Goal: Information Seeking & Learning: Learn about a topic

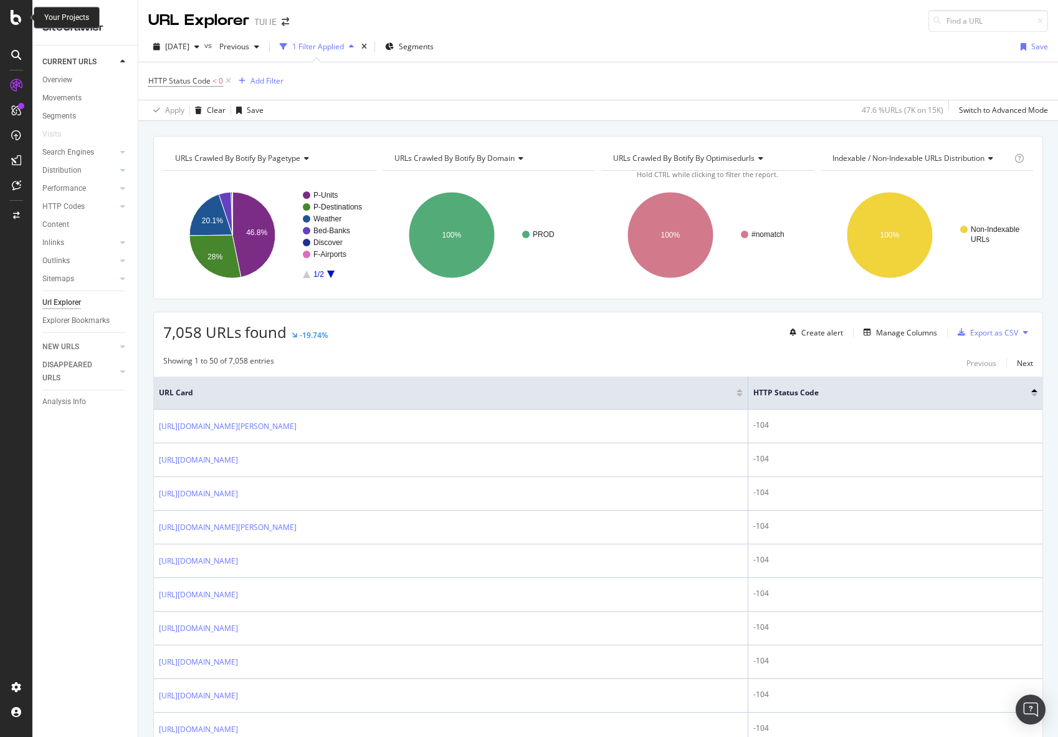
click at [21, 14] on icon at bounding box center [16, 17] width 11 height 15
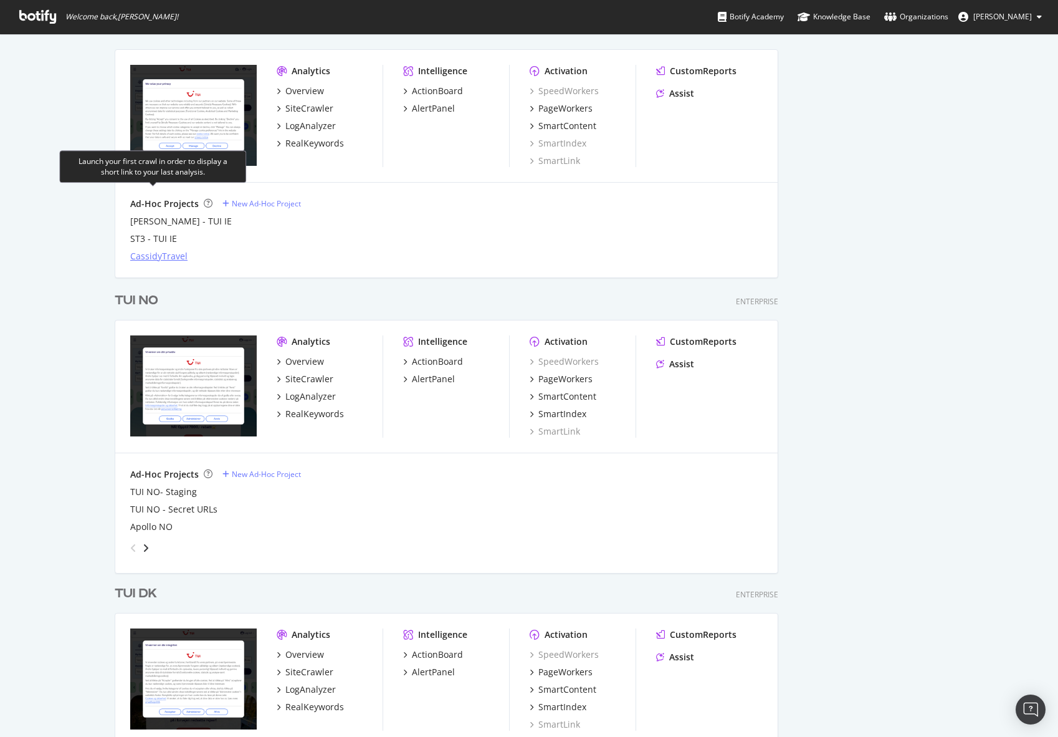
scroll to position [1755, 0]
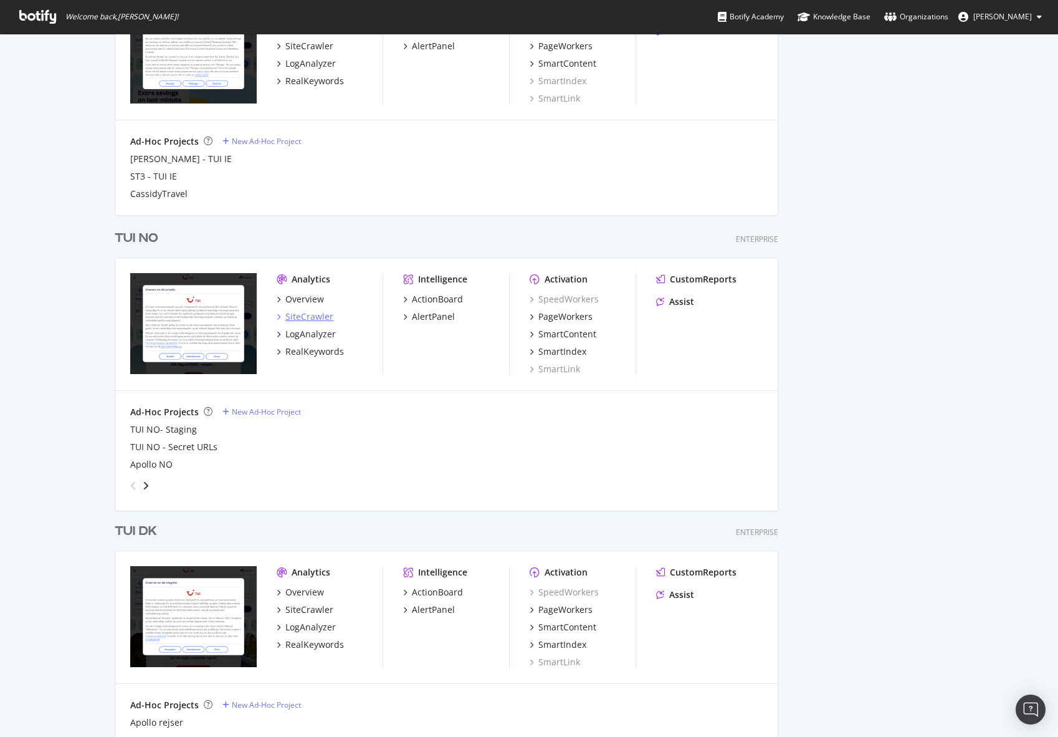
click at [298, 316] on div "SiteCrawler" at bounding box center [309, 316] width 48 height 12
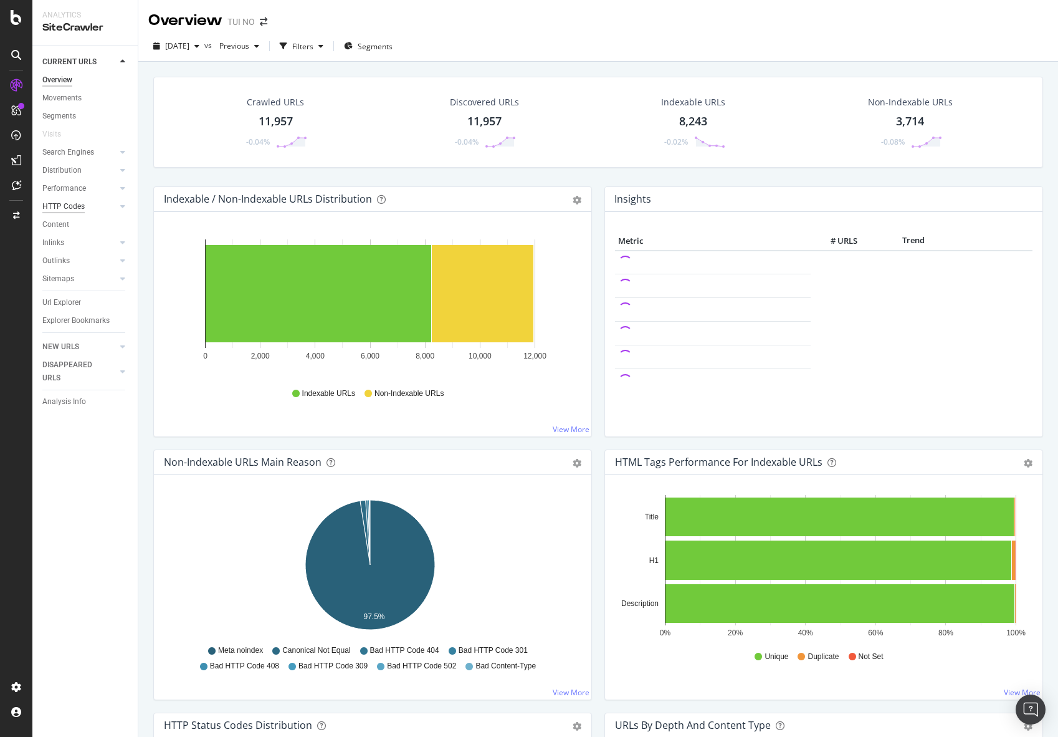
click at [59, 204] on div "HTTP Codes" at bounding box center [63, 206] width 42 height 13
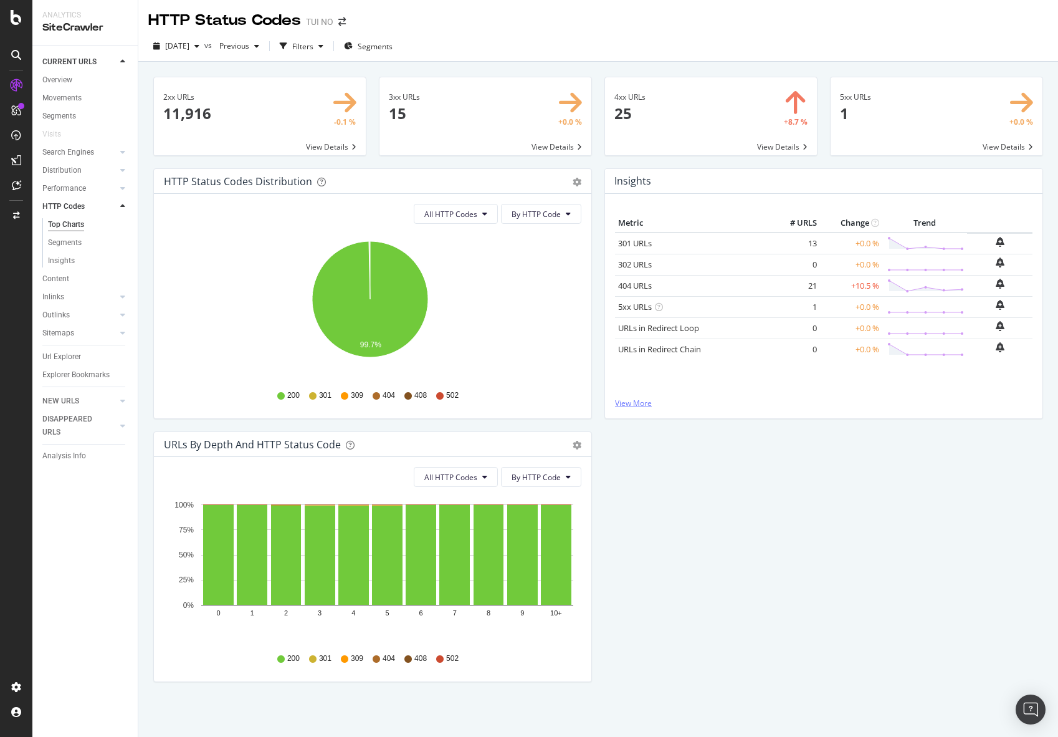
click at [616, 405] on link "View More" at bounding box center [824, 403] width 418 height 11
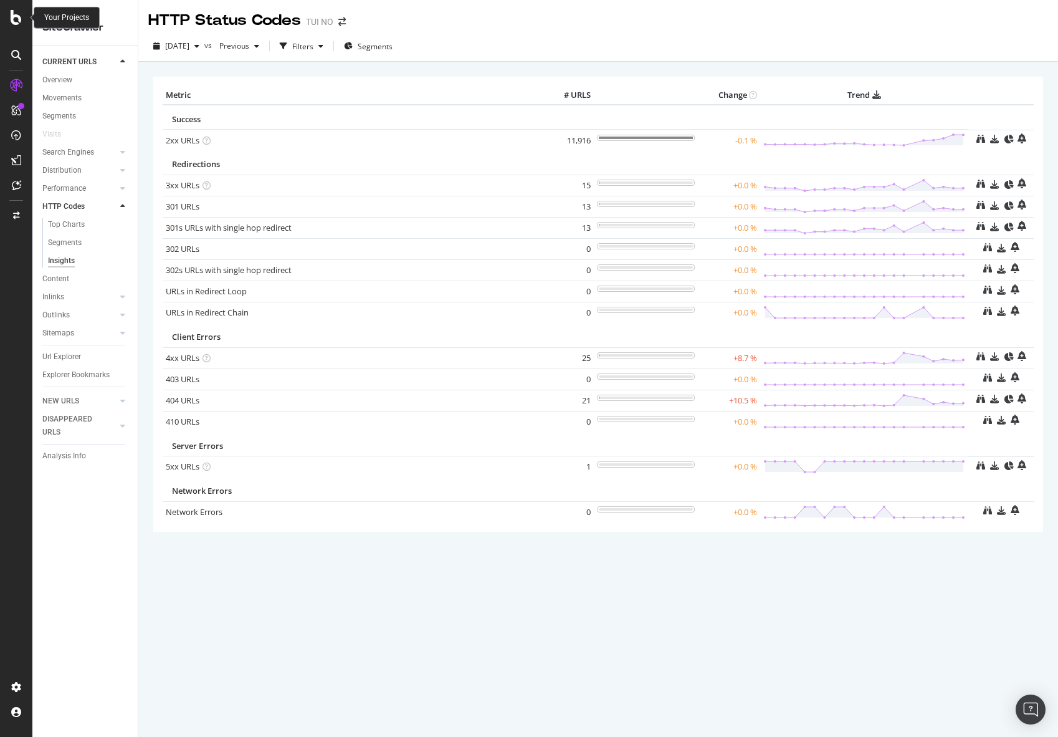
click at [11, 17] on icon at bounding box center [16, 17] width 11 height 15
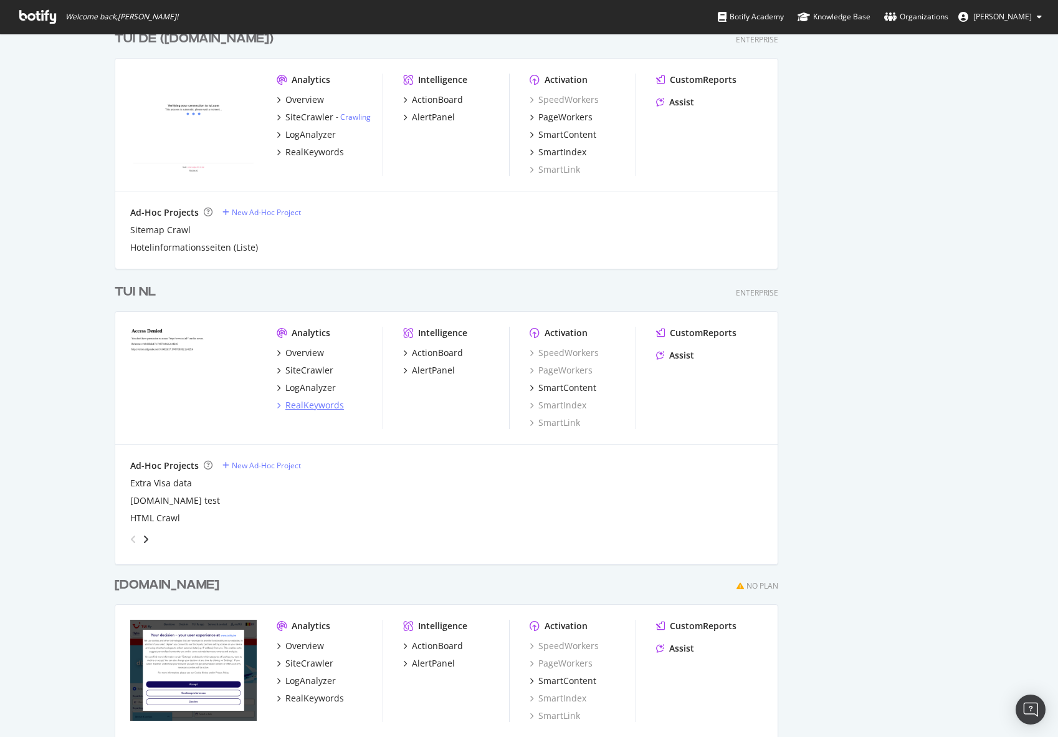
scroll to position [3188, 0]
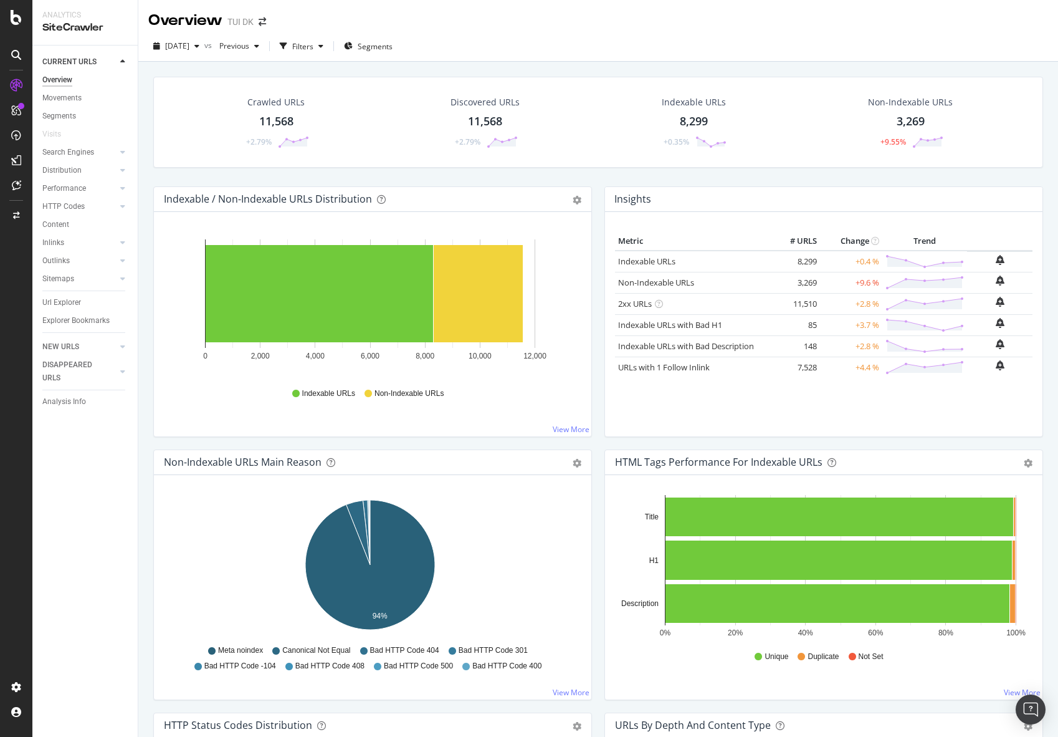
drag, startPoint x: 65, startPoint y: 205, endPoint x: 669, endPoint y: 4, distance: 636.6
click at [65, 205] on div "HTTP Codes" at bounding box center [63, 206] width 42 height 13
drag, startPoint x: 72, startPoint y: 201, endPoint x: 74, endPoint y: 219, distance: 18.2
click at [72, 201] on div "HTTP Codes" at bounding box center [63, 206] width 42 height 13
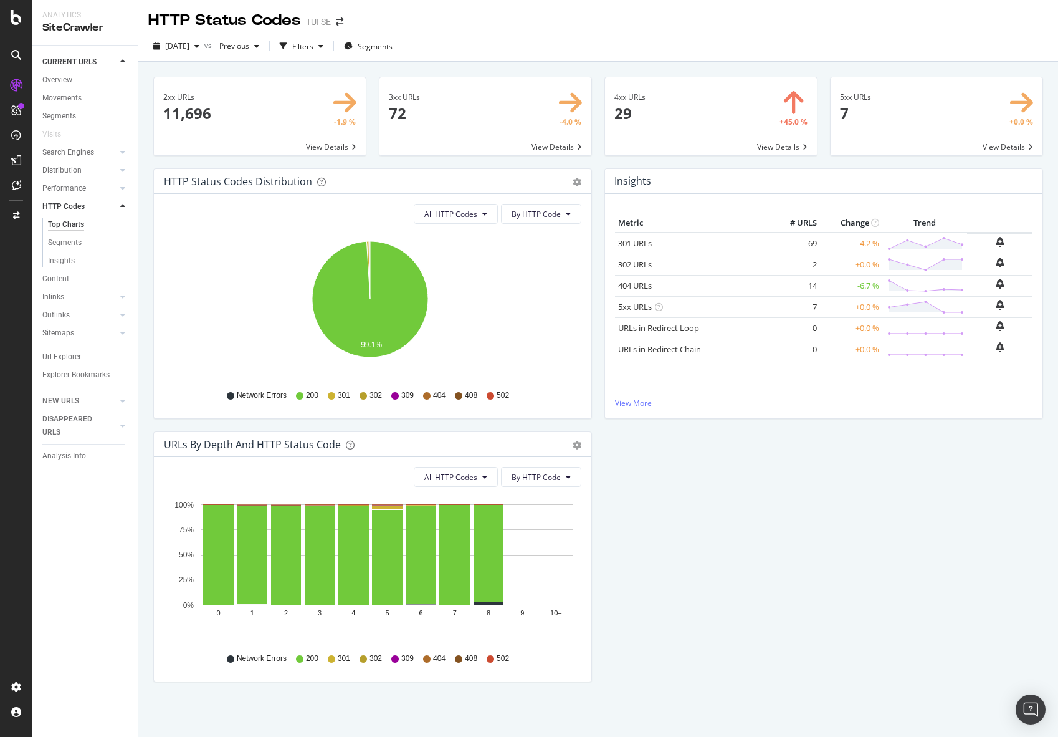
click at [633, 401] on link "View More" at bounding box center [824, 403] width 418 height 11
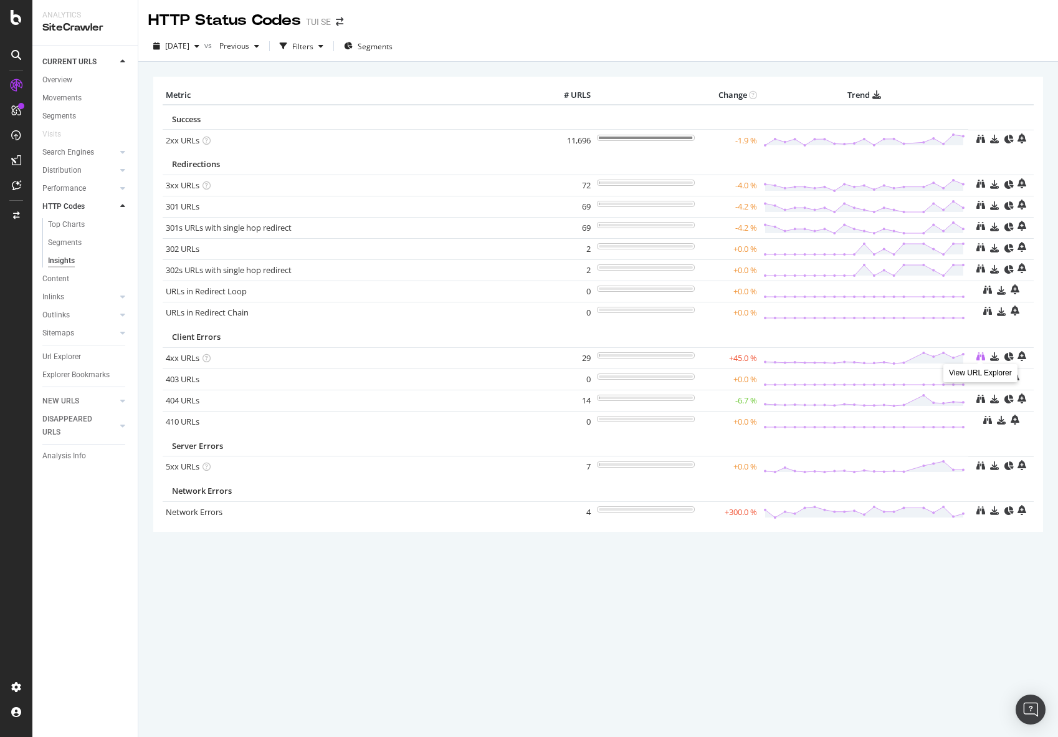
click at [978, 355] on icon at bounding box center [981, 356] width 9 height 9
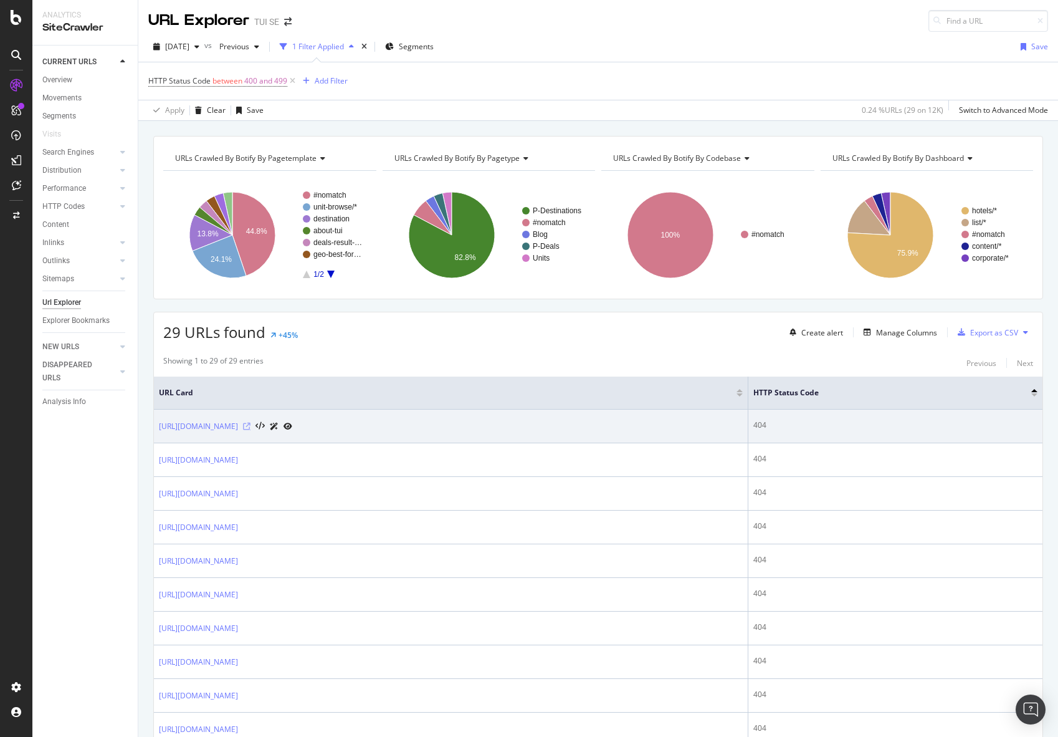
click at [251, 425] on icon at bounding box center [246, 426] width 7 height 7
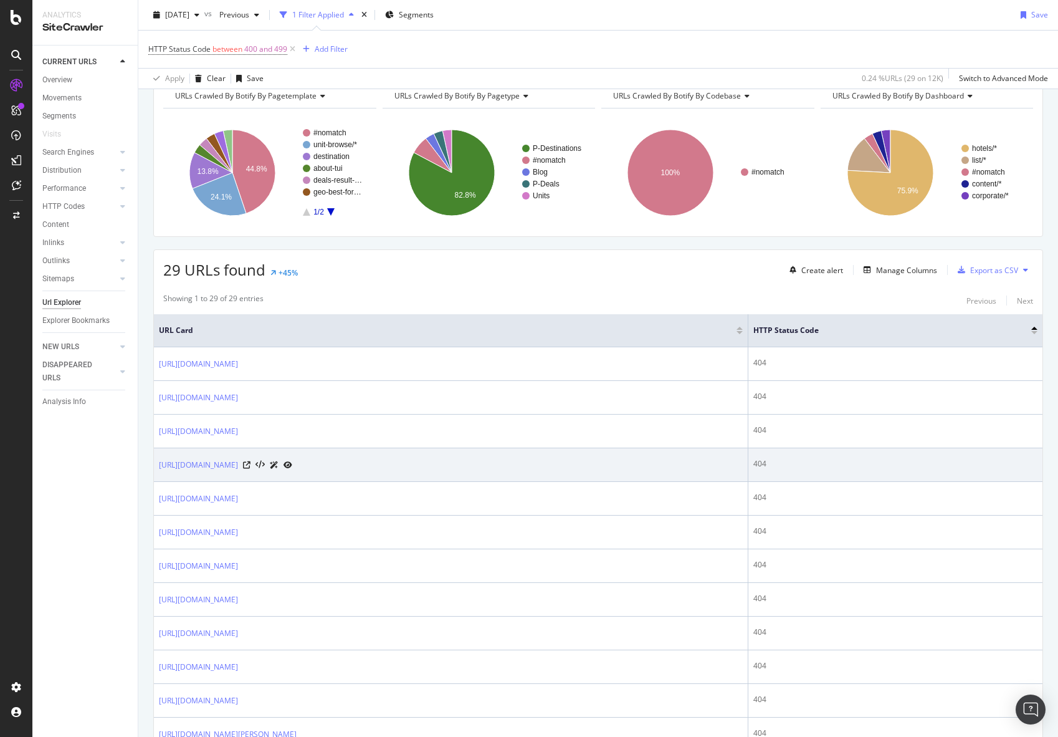
scroll to position [187, 0]
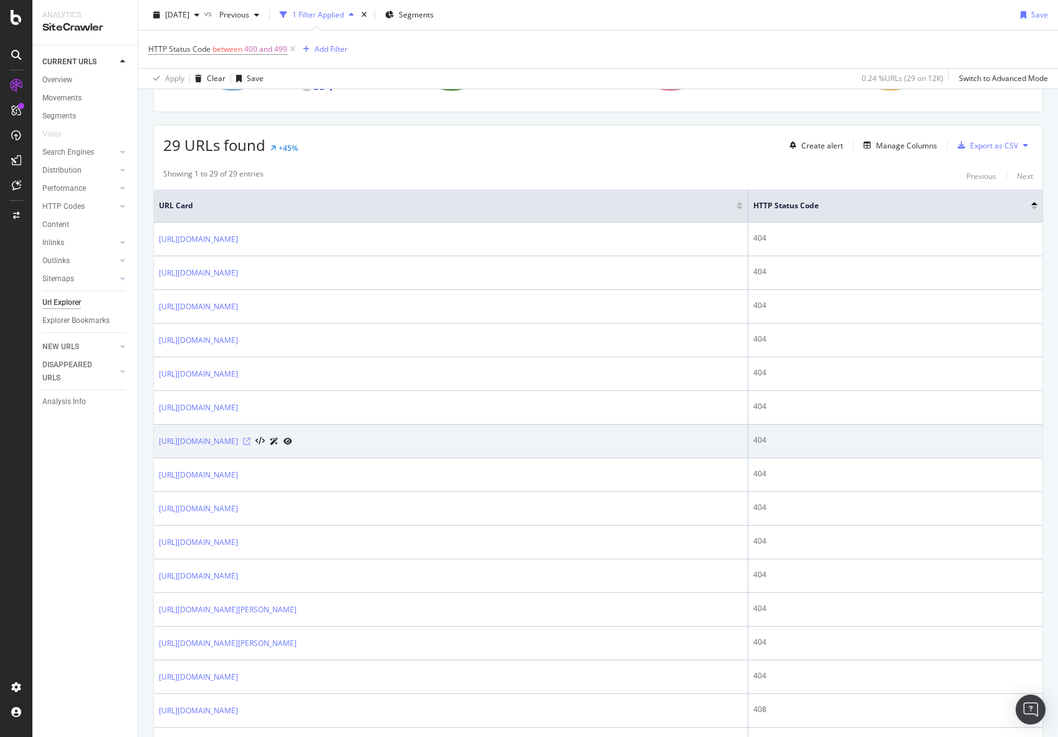
click at [251, 439] on icon at bounding box center [246, 440] width 7 height 7
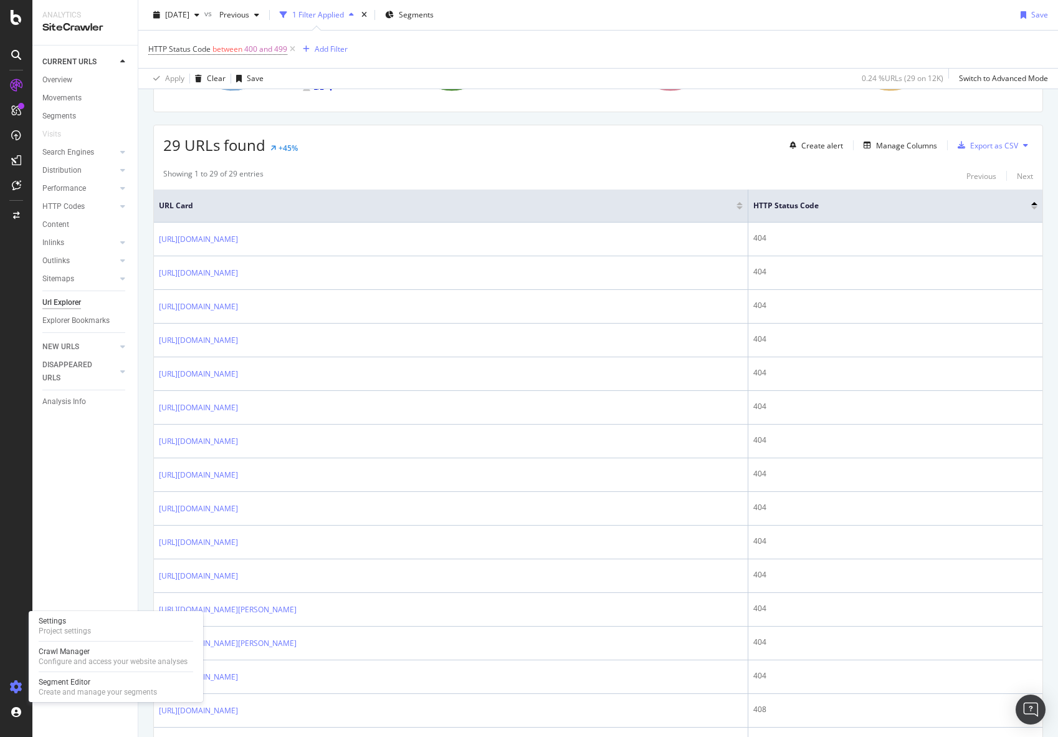
click at [24, 690] on div at bounding box center [16, 687] width 30 height 20
click at [72, 631] on div "Project settings" at bounding box center [65, 631] width 52 height 10
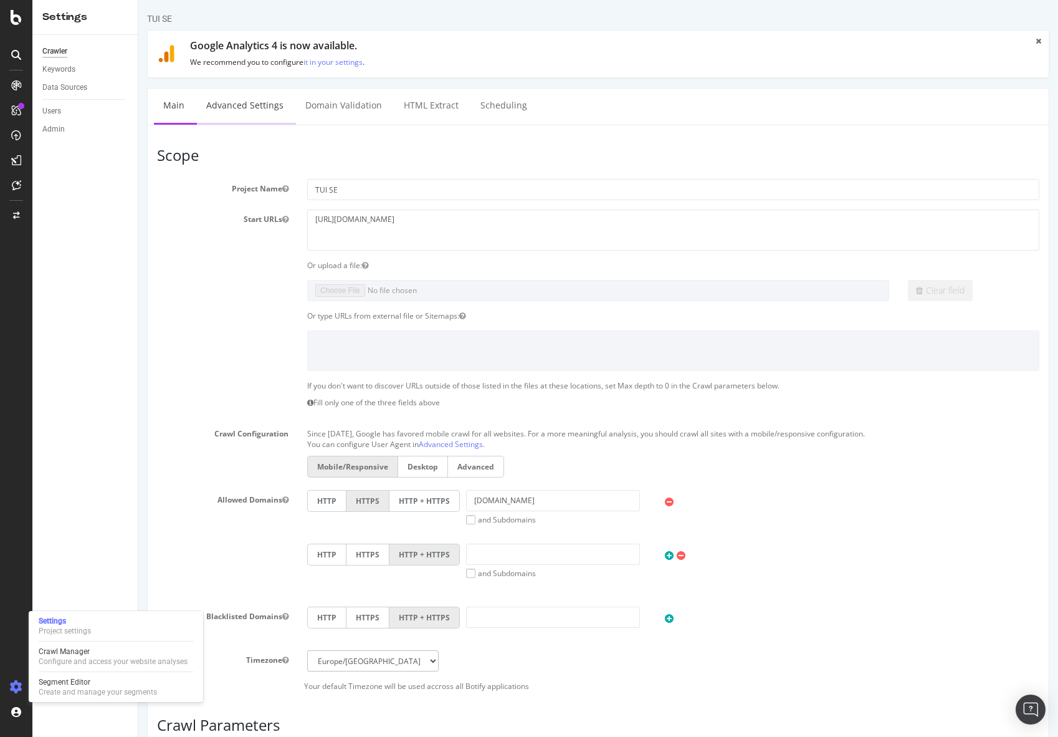
click at [249, 108] on link "Advanced Settings" at bounding box center [245, 105] width 96 height 34
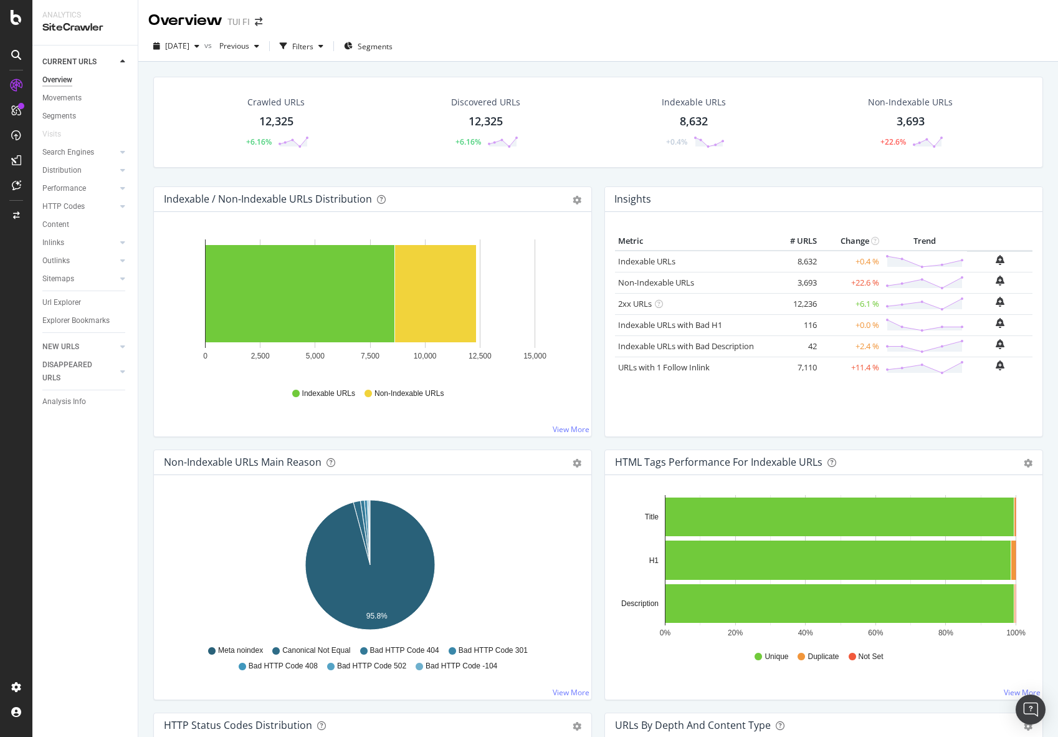
drag, startPoint x: 70, startPoint y: 204, endPoint x: 617, endPoint y: 2, distance: 582.4
click at [70, 204] on div "HTTP Codes" at bounding box center [63, 206] width 42 height 13
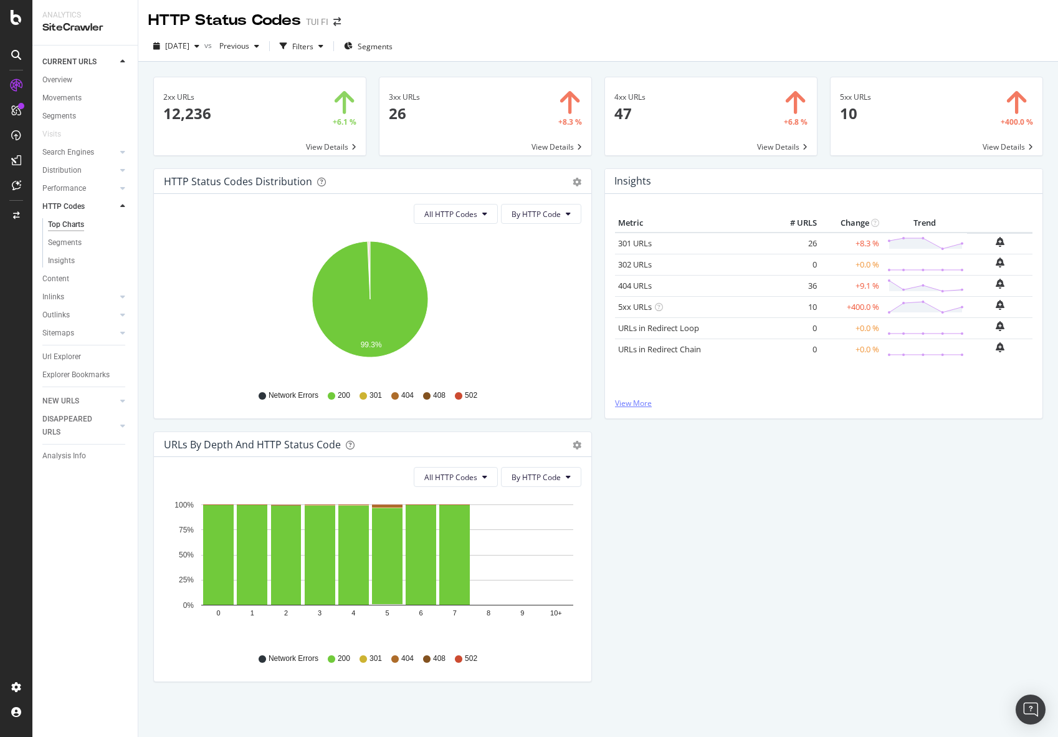
click at [622, 402] on link "View More" at bounding box center [824, 403] width 418 height 11
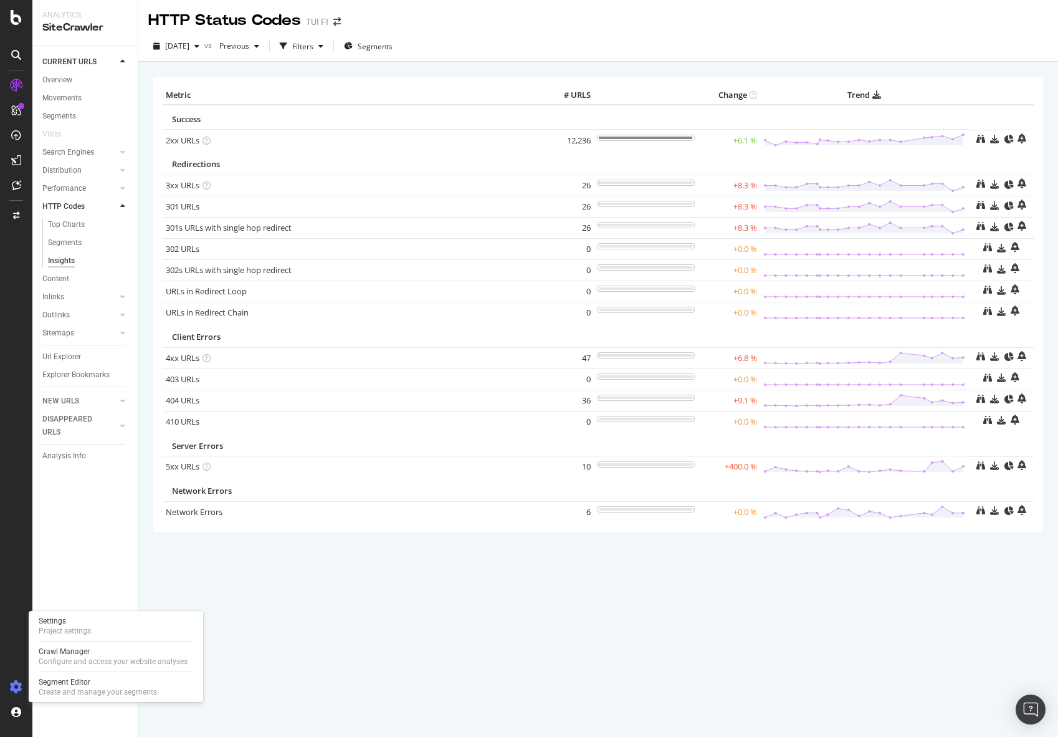
click at [14, 687] on icon at bounding box center [16, 687] width 12 height 12
click at [100, 621] on div "Settings Project settings" at bounding box center [116, 625] width 165 height 22
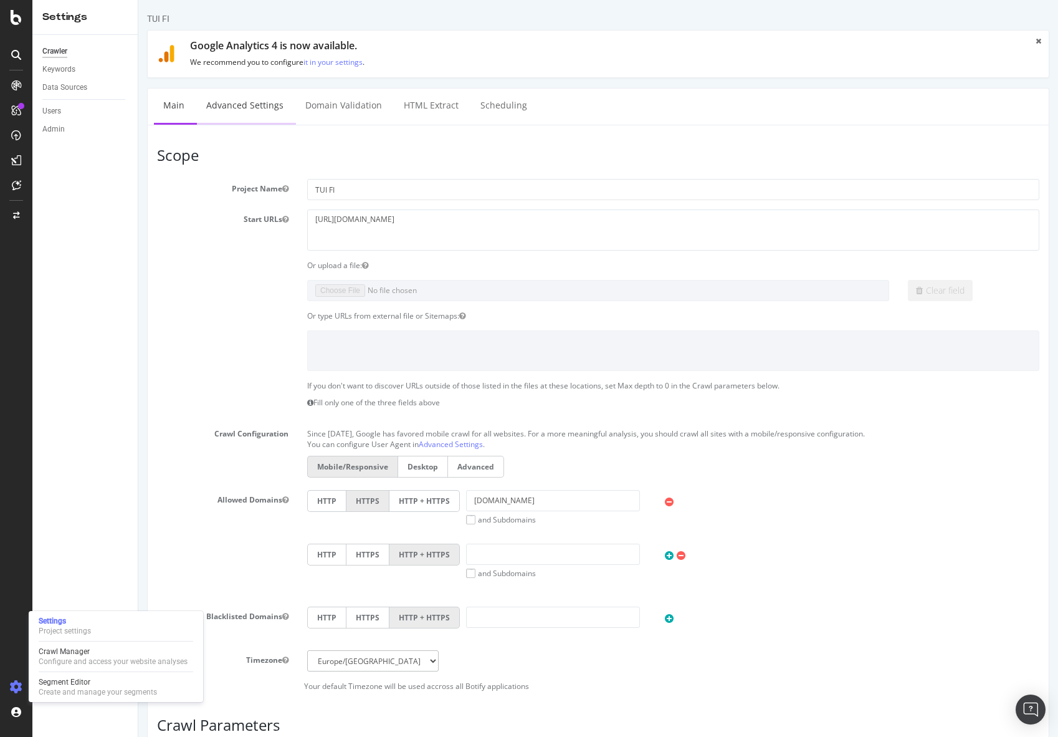
click at [261, 109] on link "Advanced Settings" at bounding box center [245, 105] width 96 height 34
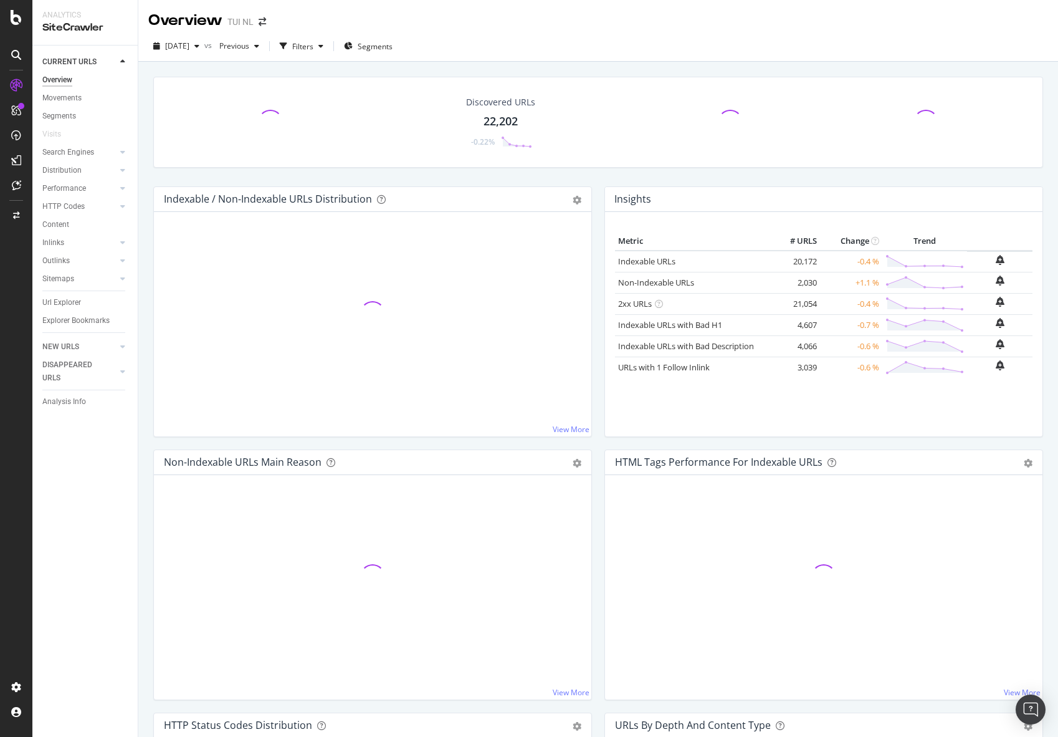
drag, startPoint x: 59, startPoint y: 206, endPoint x: 791, endPoint y: 2, distance: 760.1
click at [59, 206] on div "HTTP Codes" at bounding box center [63, 206] width 42 height 13
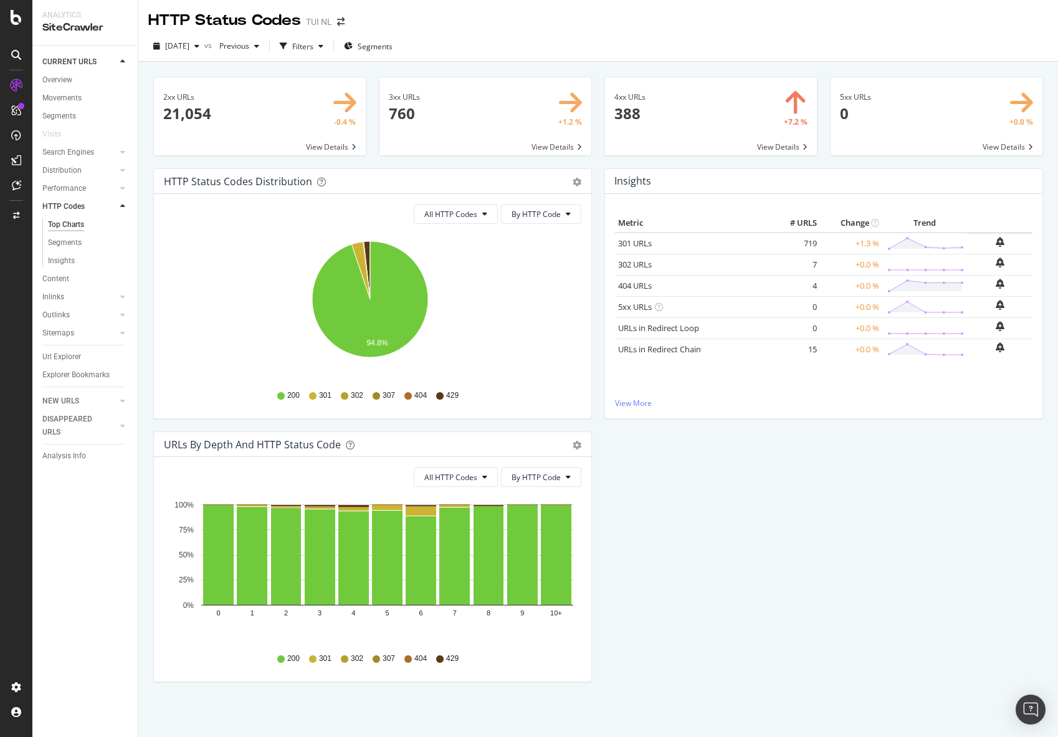
click at [629, 396] on div "Metric # URLS Change Trend 301 URLs 719 +1.3 % 302 URLs 7 +0.0 % 404 URLs" at bounding box center [824, 306] width 418 height 184
click at [629, 399] on link "View More" at bounding box center [824, 403] width 418 height 11
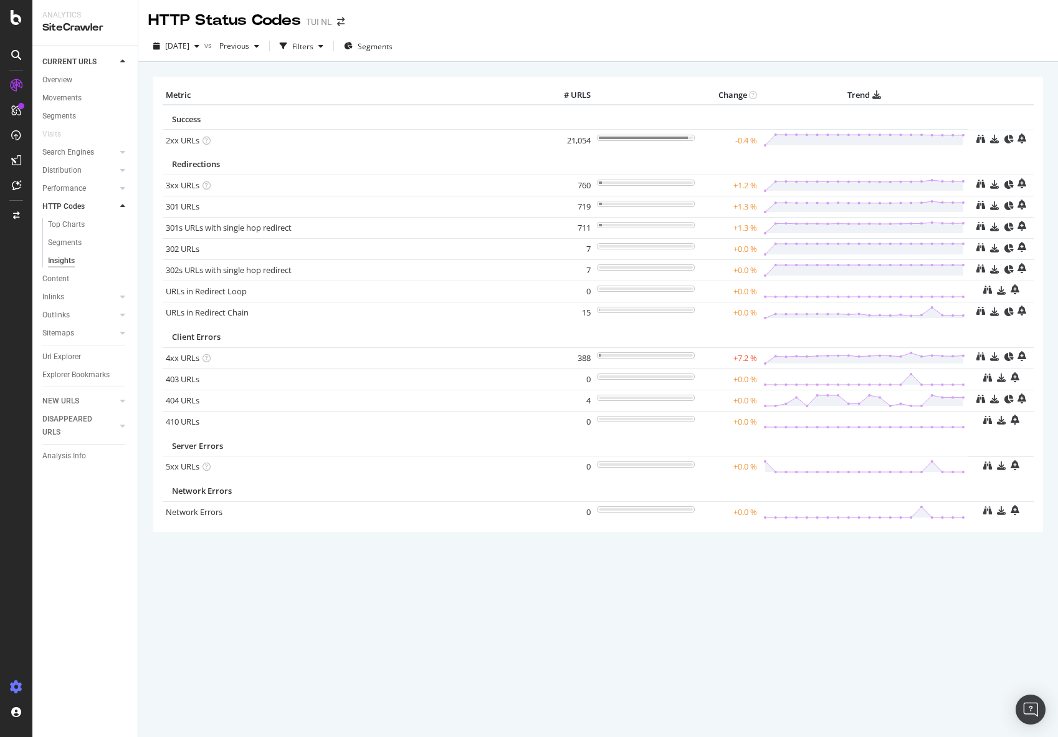
click at [10, 683] on icon at bounding box center [16, 687] width 12 height 12
click at [90, 633] on div "Project settings" at bounding box center [65, 631] width 52 height 10
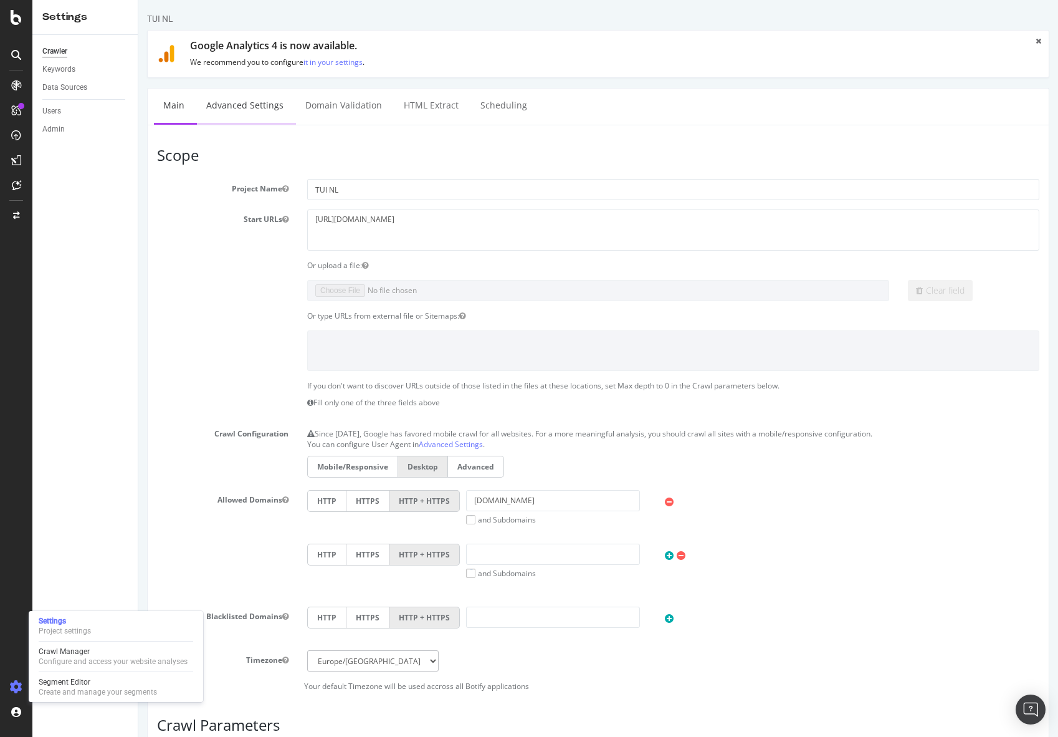
click at [248, 107] on link "Advanced Settings" at bounding box center [245, 105] width 96 height 34
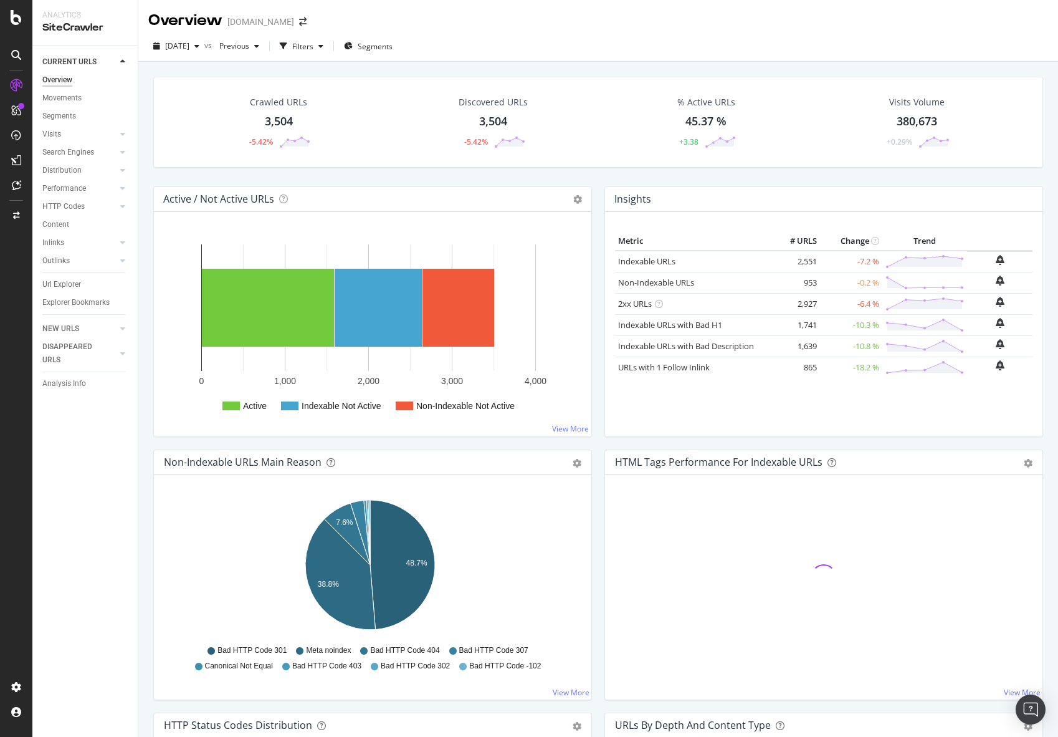
drag, startPoint x: 62, startPoint y: 201, endPoint x: 703, endPoint y: 158, distance: 642.1
click at [62, 201] on div "HTTP Codes" at bounding box center [63, 206] width 42 height 13
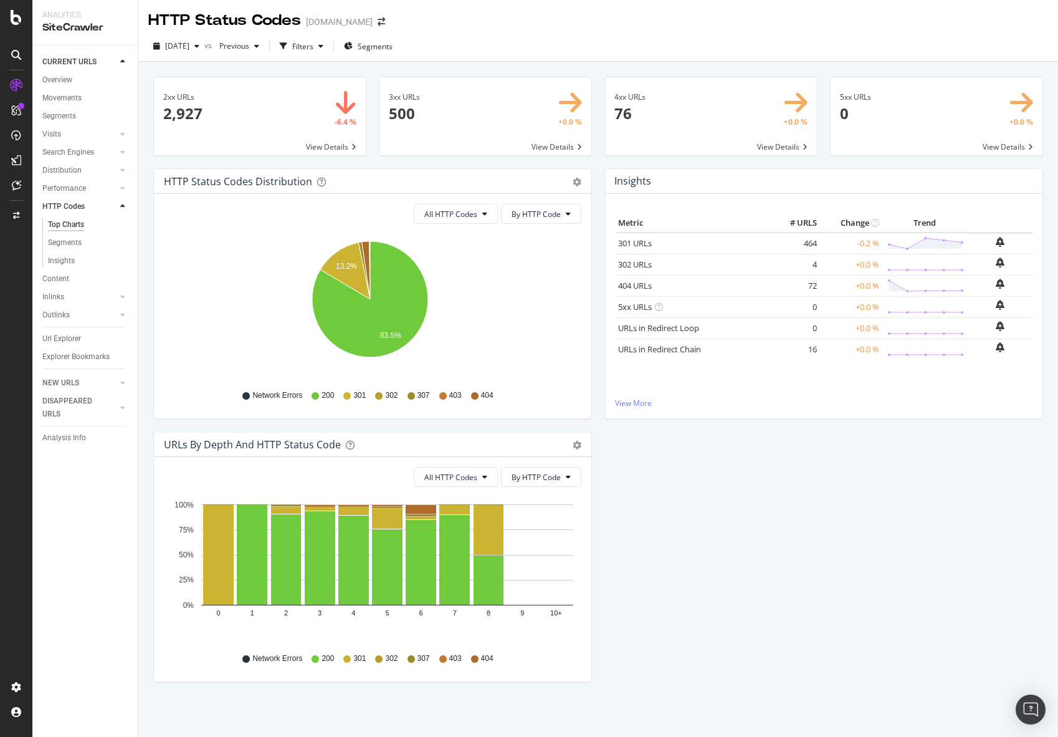
click at [619, 394] on div "Metric # URLS Change Trend 301 URLs 464 -0.2 % 302 URLs 4 +0.0 % 404 URLs" at bounding box center [824, 306] width 418 height 184
click at [621, 399] on link "View More" at bounding box center [824, 403] width 418 height 11
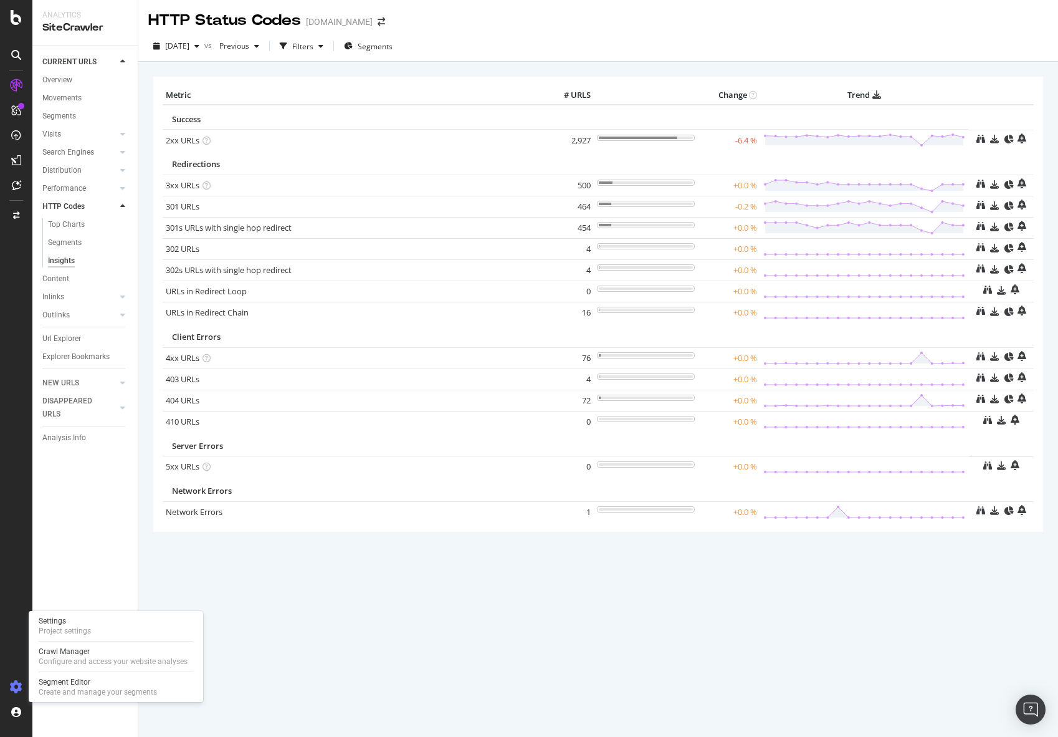
click at [21, 691] on icon at bounding box center [16, 687] width 12 height 12
click at [13, 688] on icon at bounding box center [16, 687] width 12 height 12
click at [75, 629] on div "Project settings" at bounding box center [65, 631] width 52 height 10
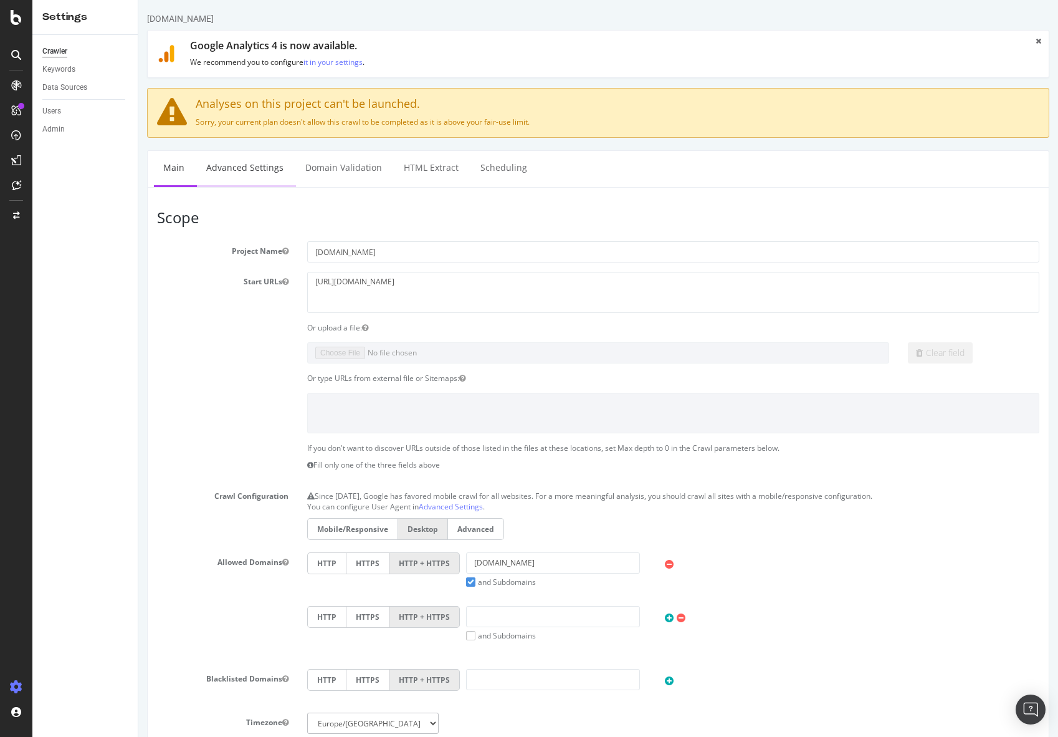
click at [264, 165] on link "Advanced Settings" at bounding box center [245, 168] width 96 height 34
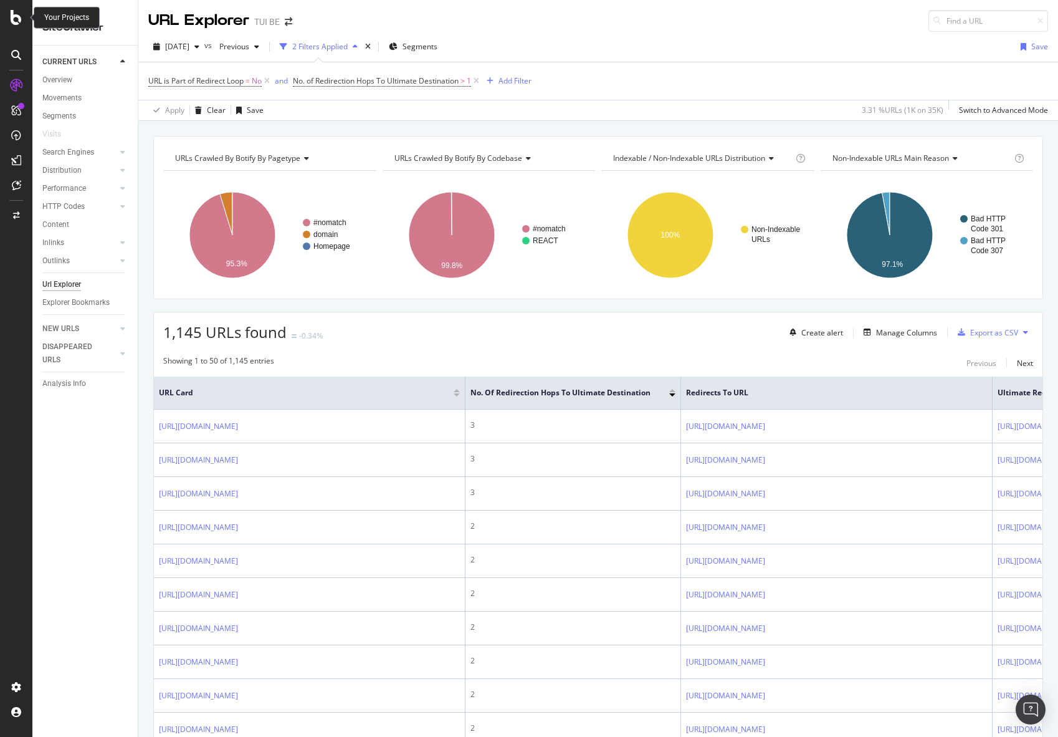
click at [19, 22] on icon at bounding box center [16, 17] width 11 height 15
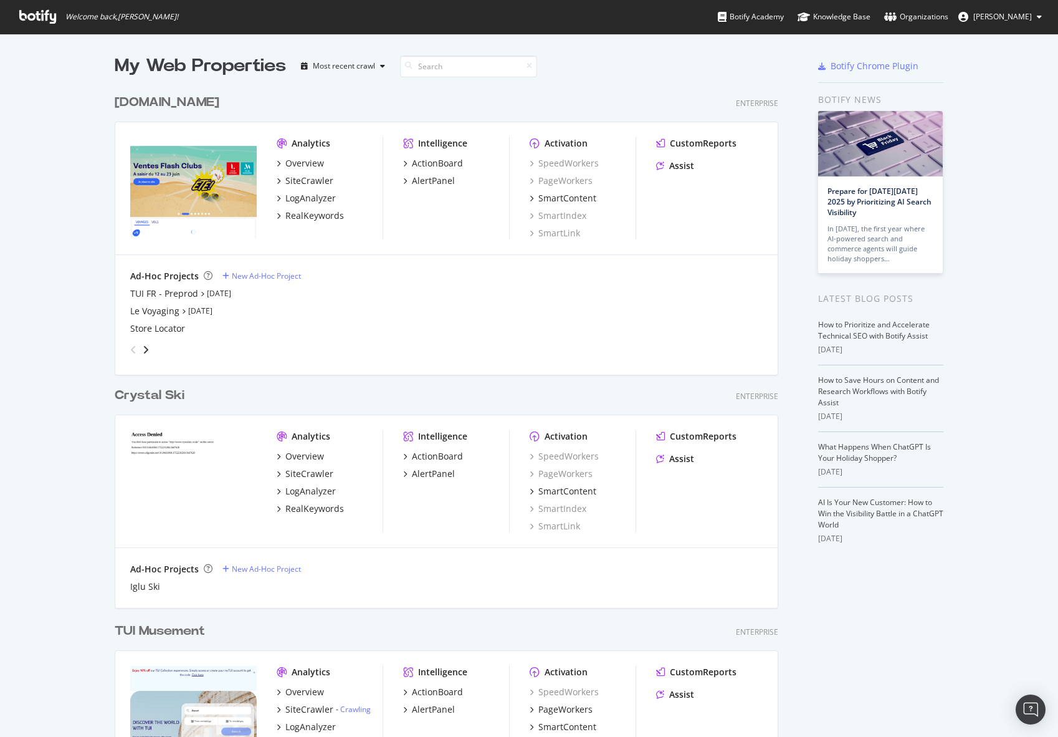
scroll to position [727, 1039]
click at [332, 69] on div "Most recent crawl" at bounding box center [344, 65] width 62 height 7
click at [277, 178] on div "SiteCrawler" at bounding box center [305, 180] width 57 height 12
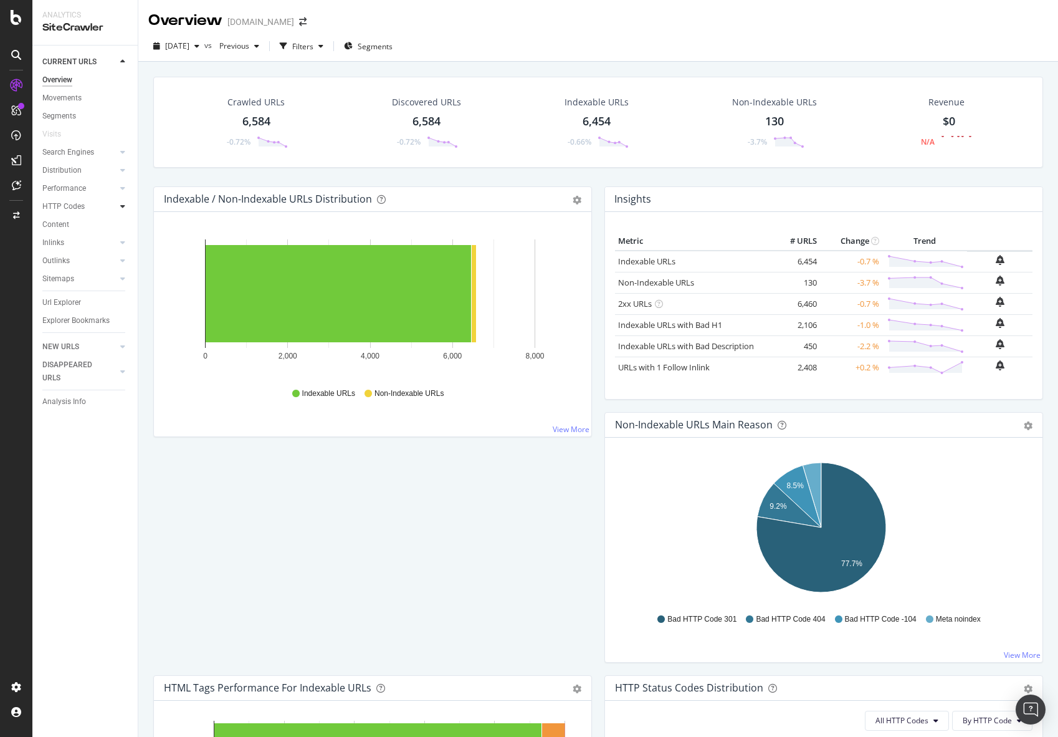
click at [122, 204] on icon at bounding box center [122, 206] width 5 height 7
click at [70, 239] on div "Segments" at bounding box center [65, 242] width 34 height 13
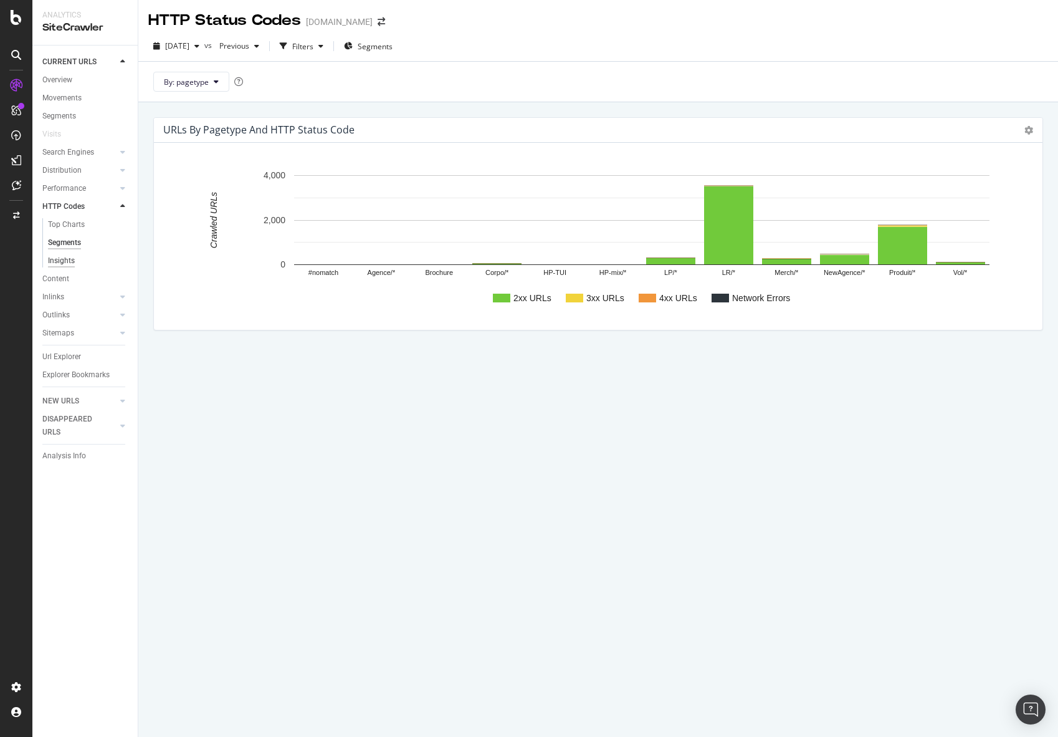
click at [70, 259] on div "Insights" at bounding box center [61, 260] width 27 height 13
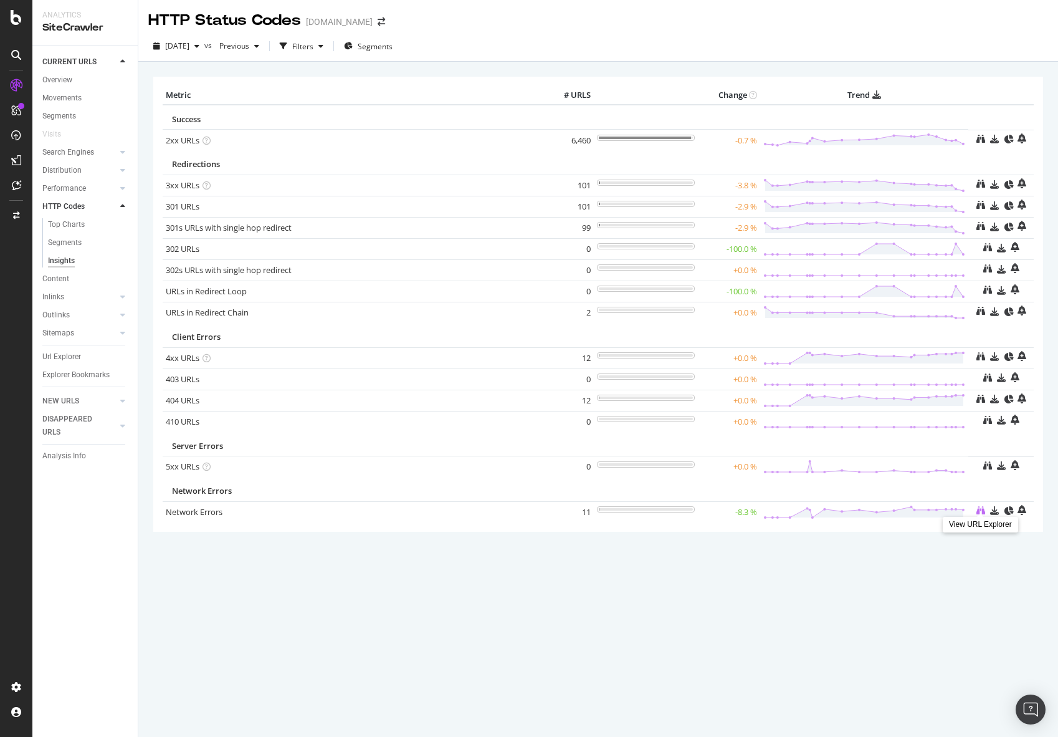
click at [979, 507] on icon at bounding box center [981, 510] width 9 height 9
